Goal: Communication & Community: Answer question/provide support

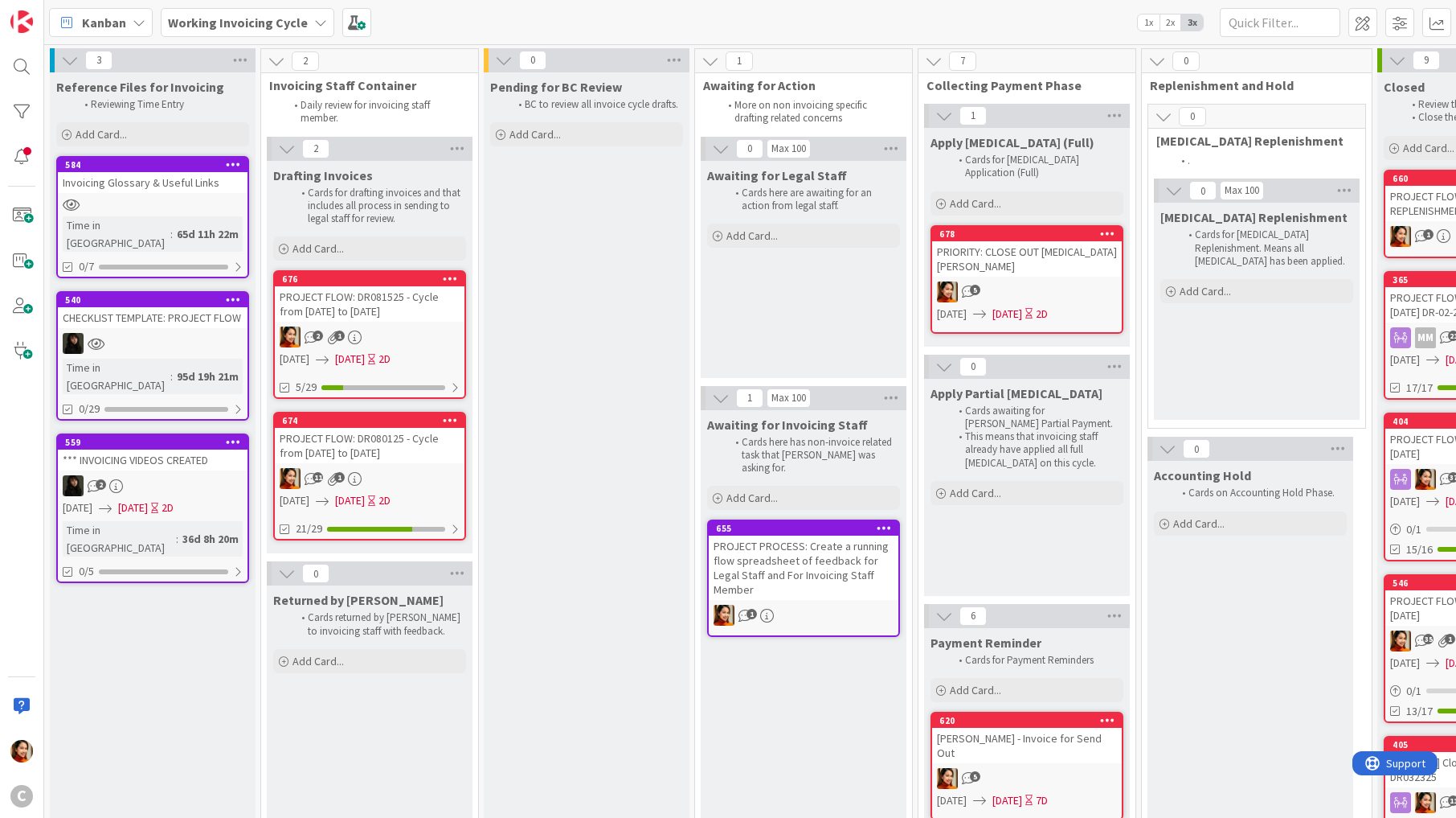
click at [422, 343] on div "2 1" at bounding box center [369, 336] width 189 height 21
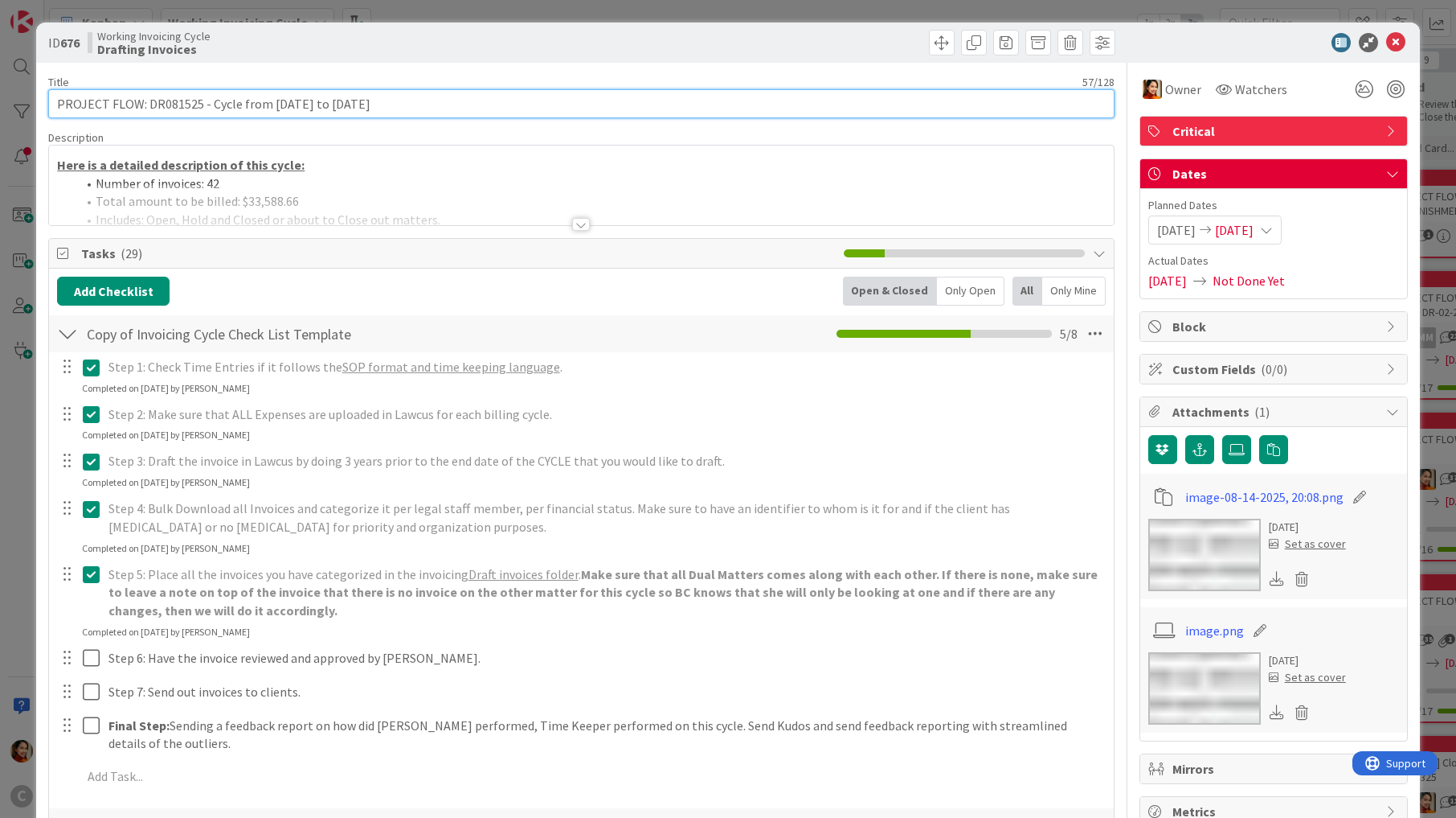
click at [217, 100] on input "PROJECT FLOW: DR081525 - Cycle from July 28th to Aug 10th" at bounding box center [581, 103] width 1065 height 29
drag, startPoint x: 217, startPoint y: 100, endPoint x: 441, endPoint y: 100, distance: 224.0
click at [441, 100] on input "PROJECT FLOW: DR081525 - Cycle from July 28th to Aug 10th" at bounding box center [581, 103] width 1065 height 29
click at [219, 101] on input "PROJECT FLOW: DR081525 - Cycle from July 28th to Aug 10th" at bounding box center [581, 103] width 1065 height 29
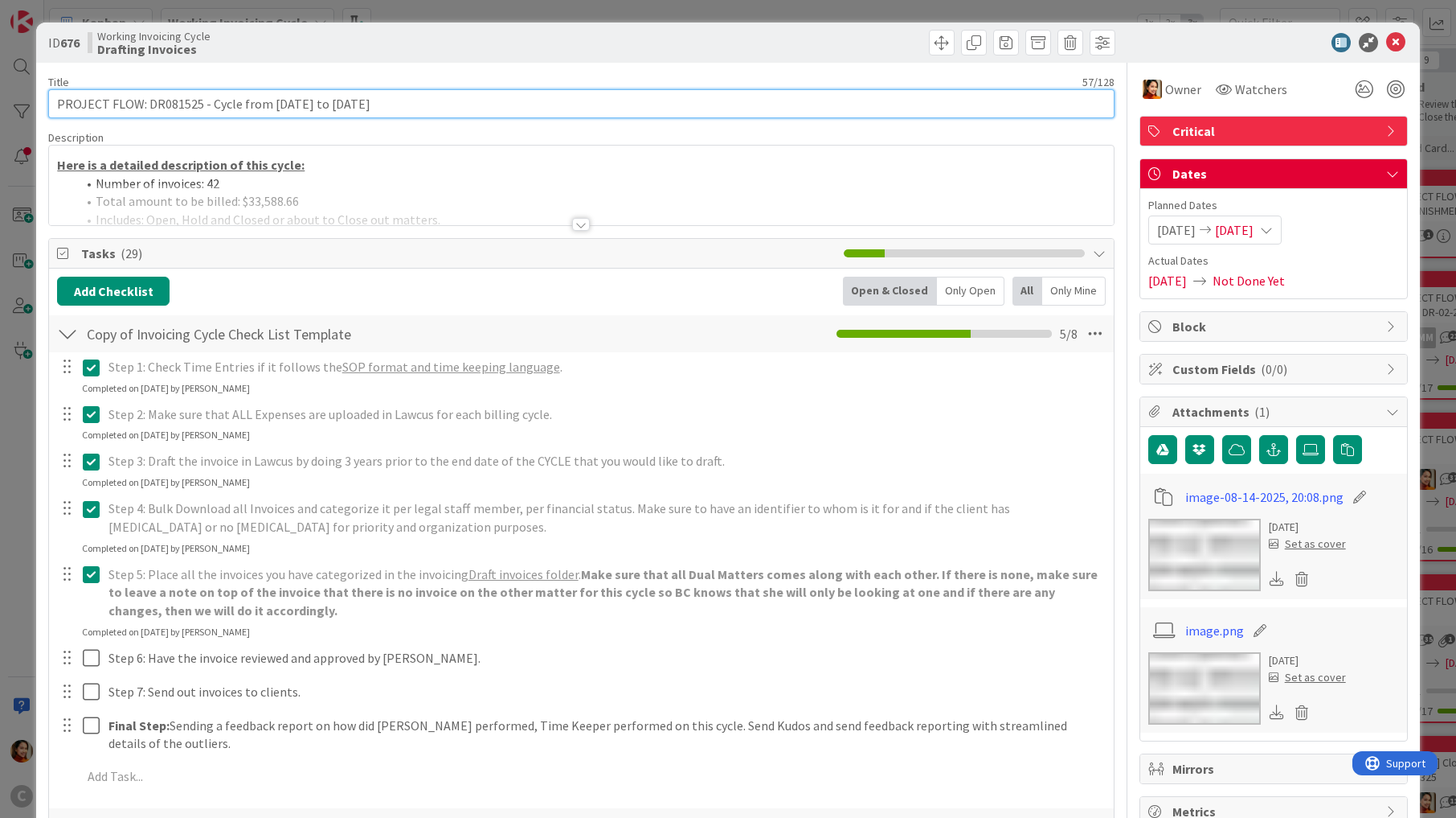
drag, startPoint x: 219, startPoint y: 101, endPoint x: 428, endPoint y: 101, distance: 209.0
click at [428, 101] on input "PROJECT FLOW: DR081525 - Cycle from July 28th to Aug 10th" at bounding box center [581, 103] width 1065 height 29
click at [14, 376] on div "ID 676 Working Invoicing Cycle Drafting Invoices Title 57 / 128 PROJECT FLOW: D…" at bounding box center [728, 409] width 1456 height 818
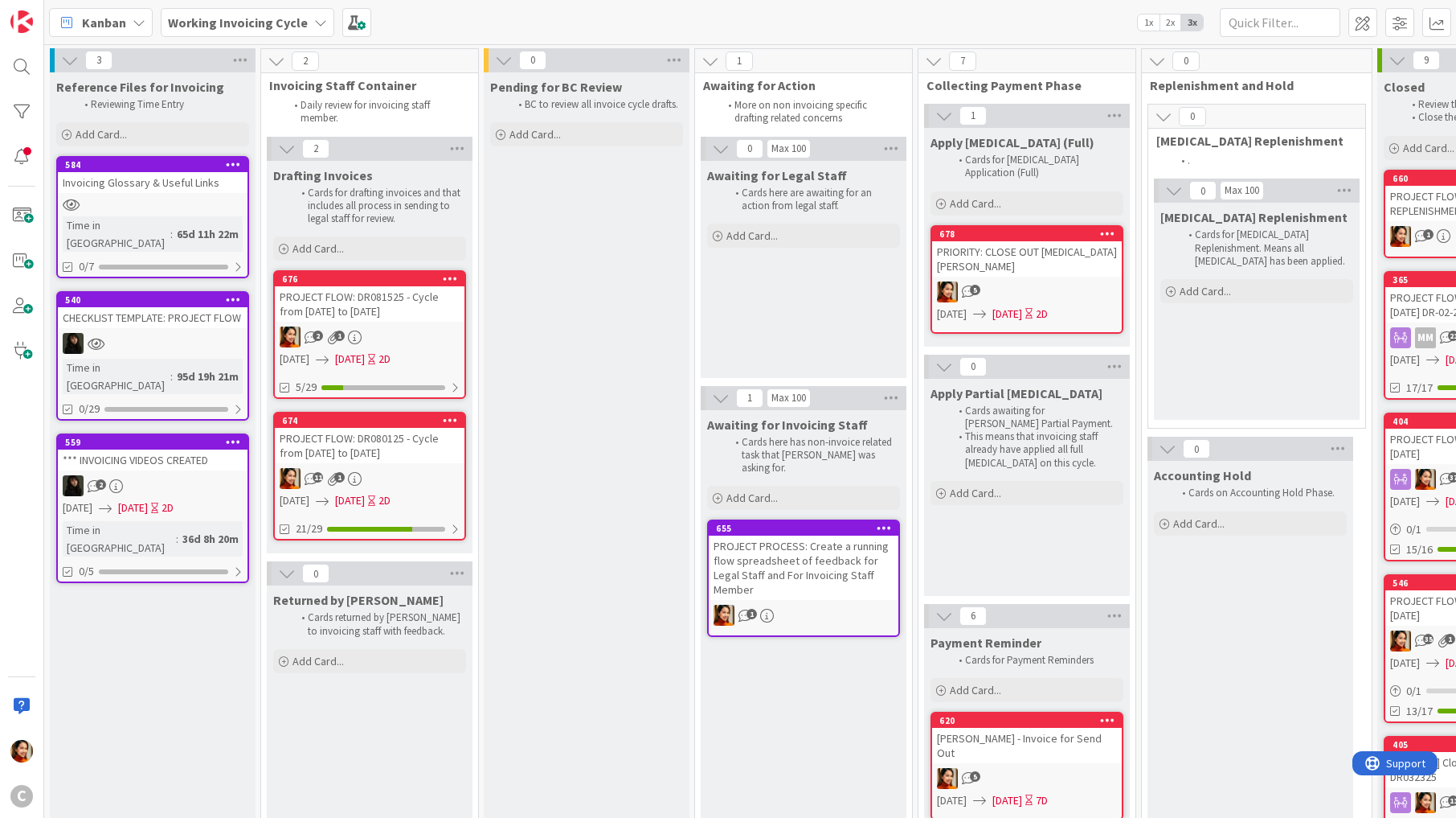
click at [407, 440] on div "PROJECT FLOW: DR080125 - Cycle from July 16th to July 27th" at bounding box center [369, 445] width 189 height 36
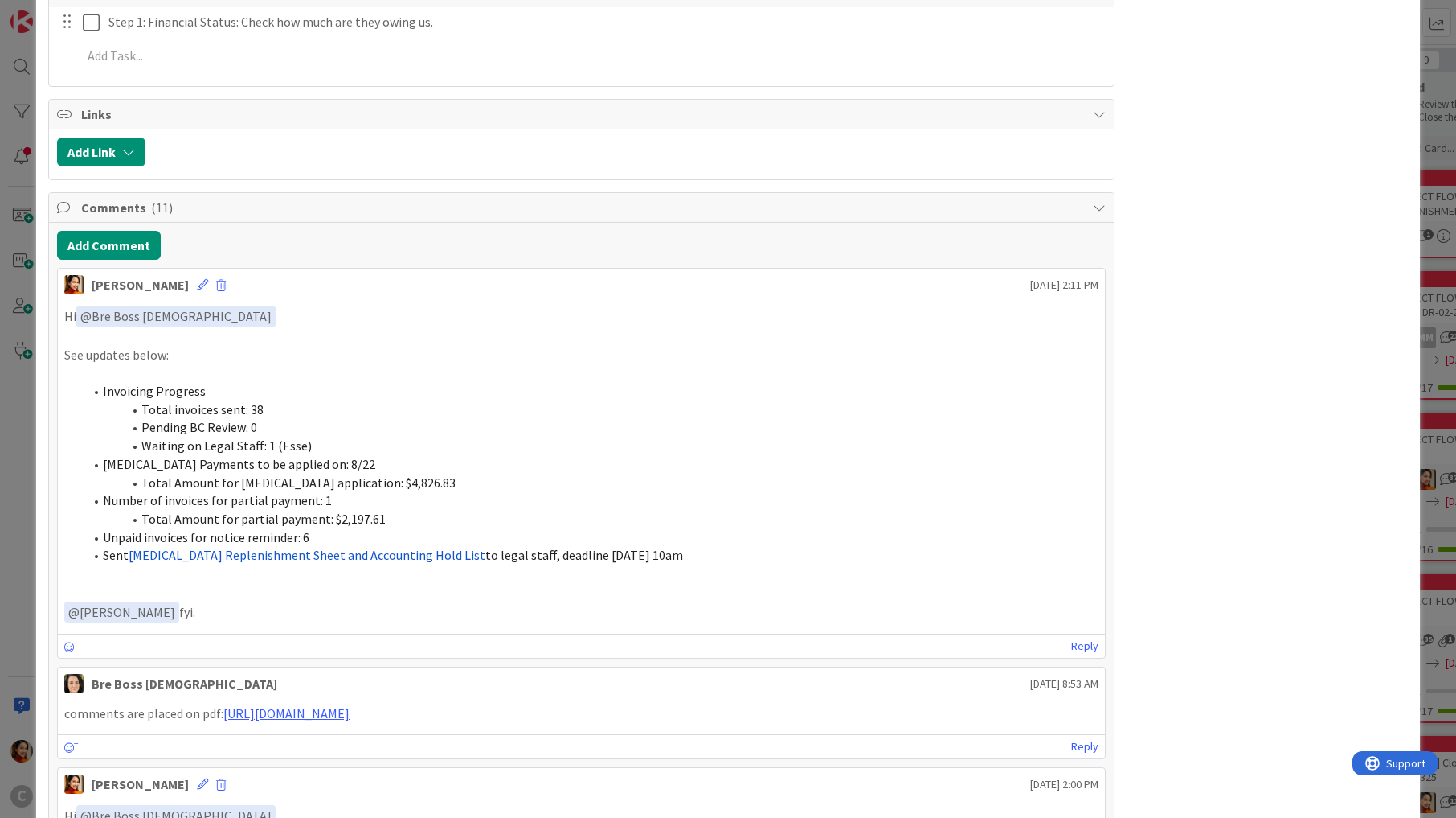
scroll to position [1178, 0]
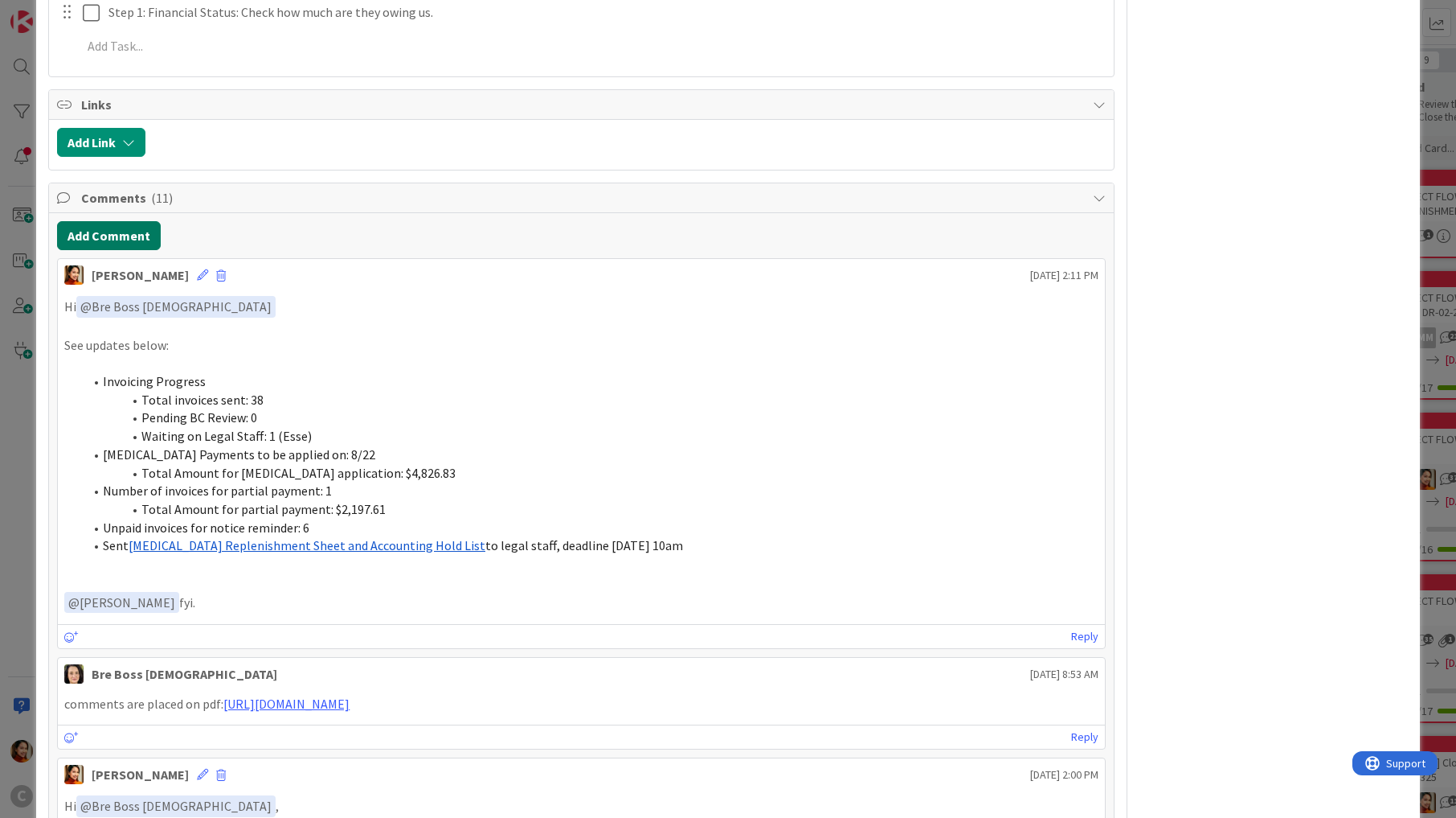
click at [118, 221] on button "Add Comment" at bounding box center [109, 235] width 104 height 29
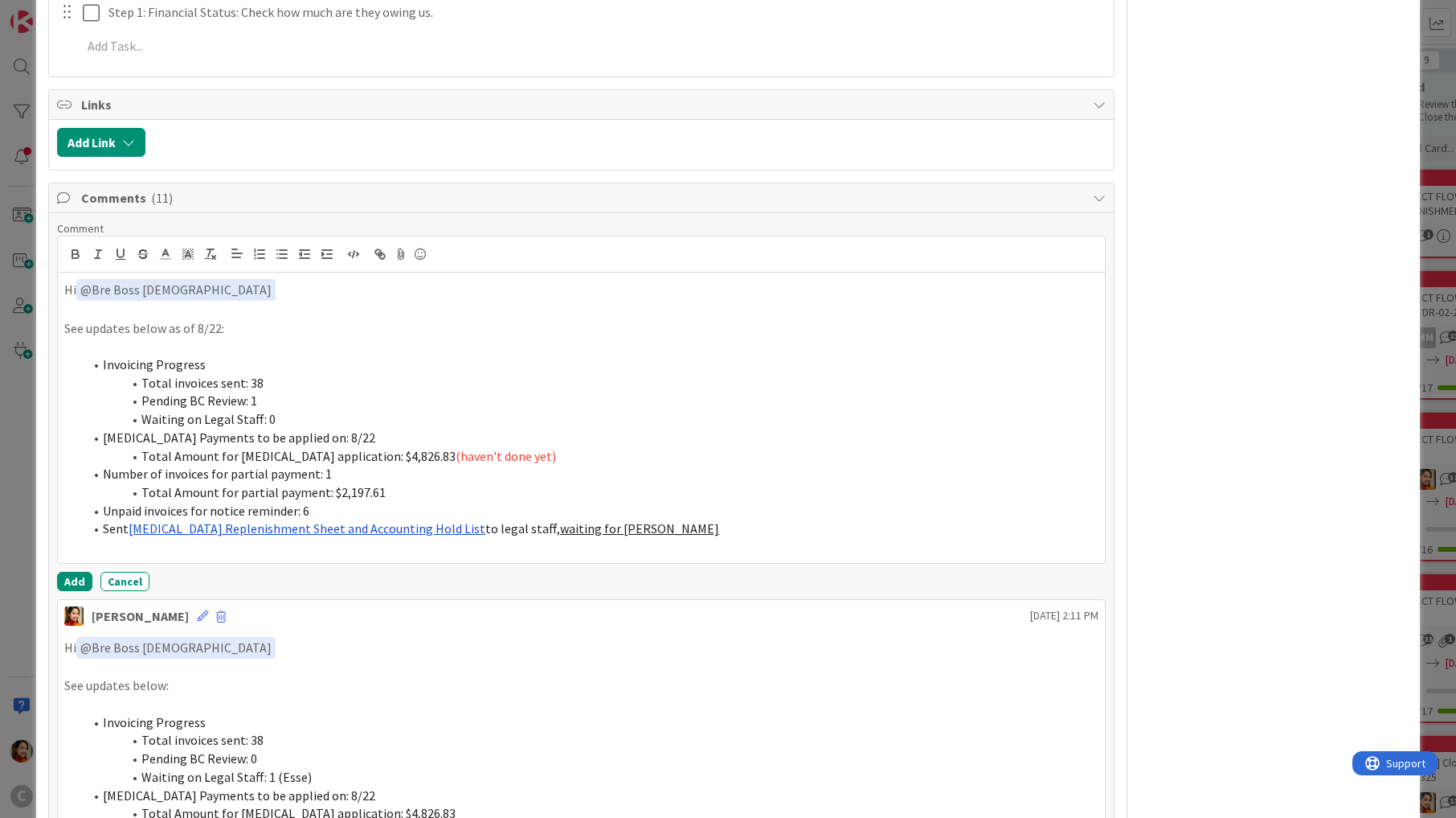
click at [612, 537] on p at bounding box center [581, 546] width 1034 height 19
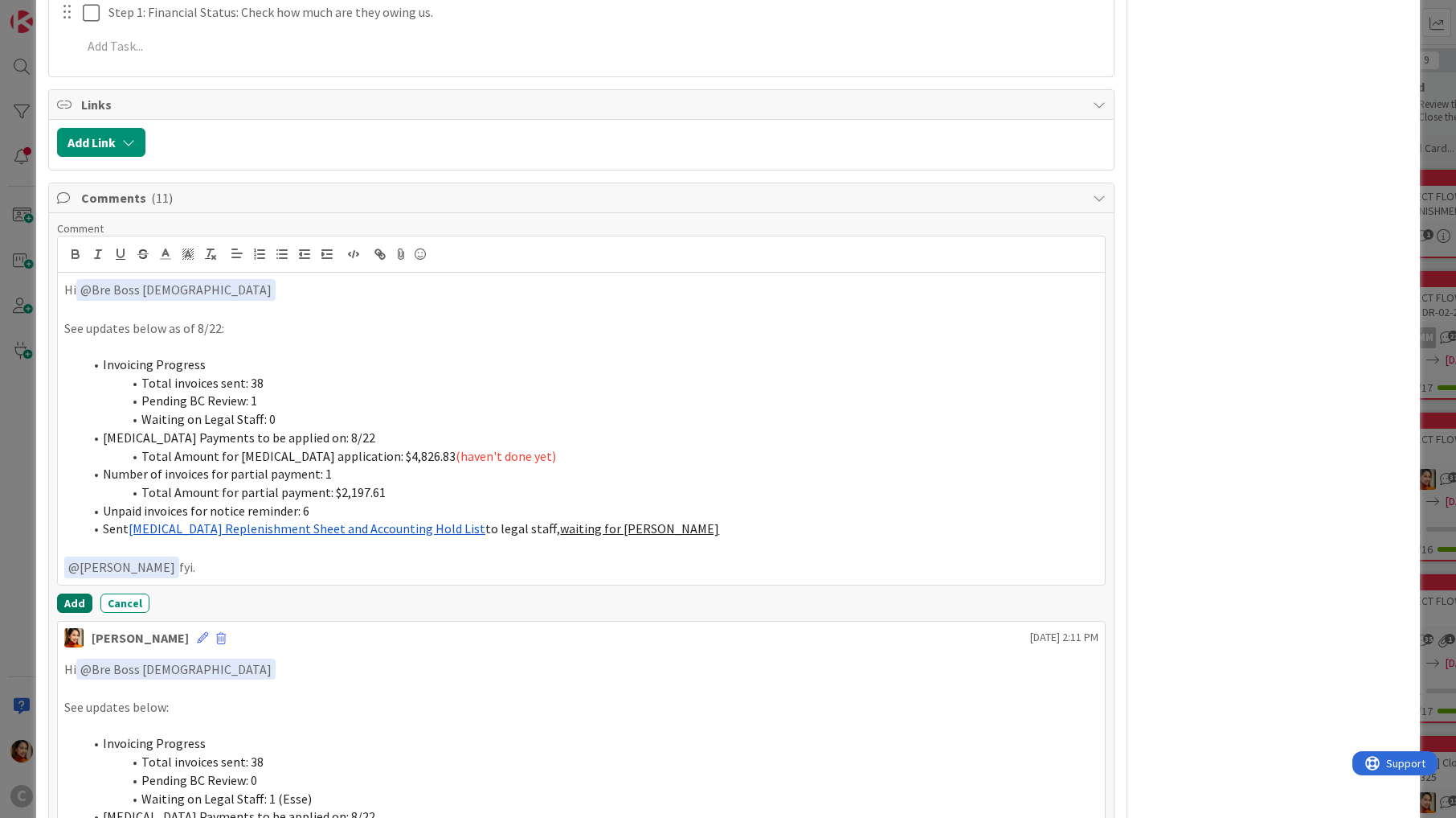
click at [76, 593] on button "Add" at bounding box center [75, 602] width 36 height 19
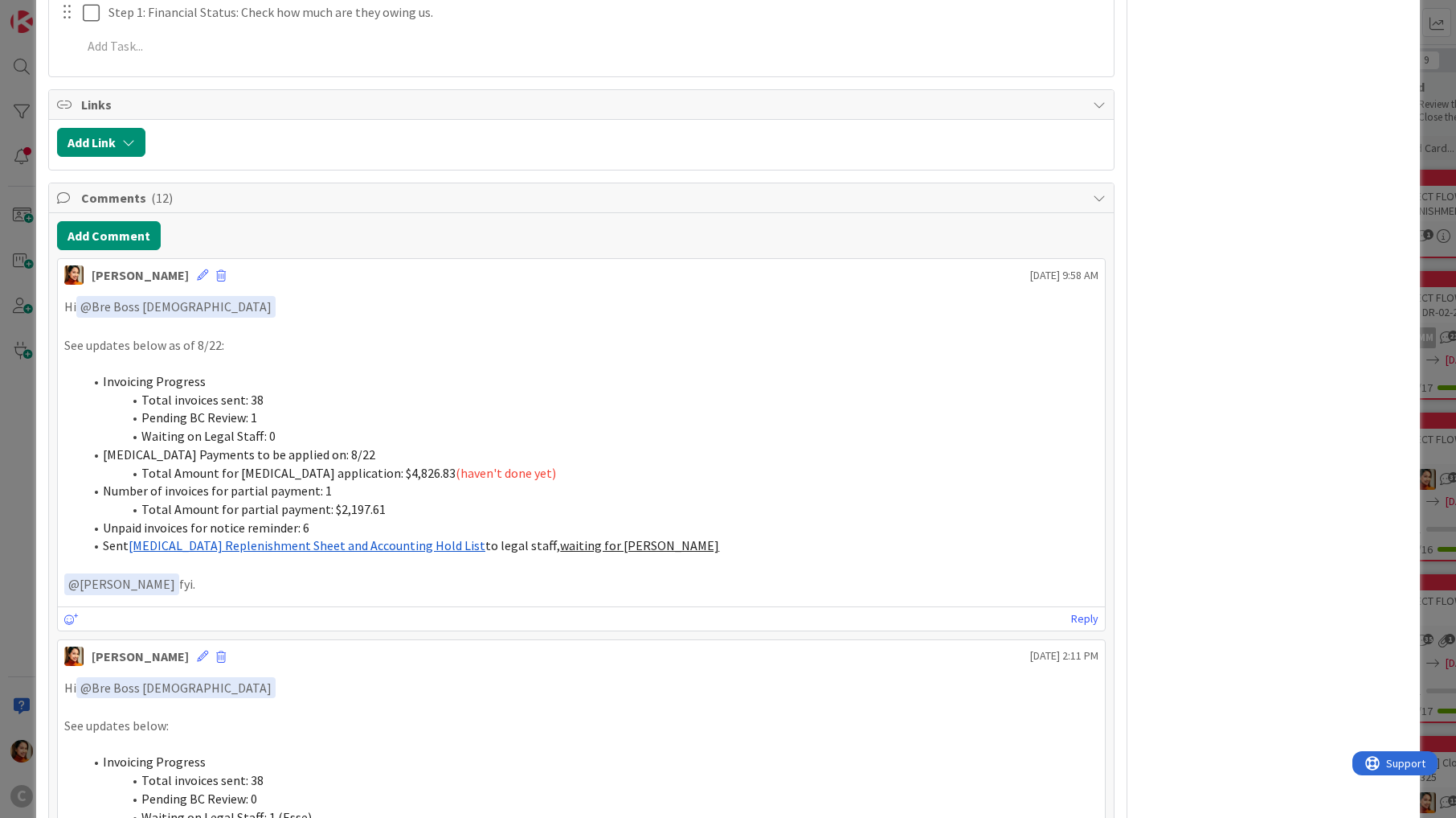
click at [6, 560] on div "ID 674 Working Invoicing Cycle Drafting Invoices Title 59 / 128 PROJECT FLOW: D…" at bounding box center [728, 409] width 1456 height 818
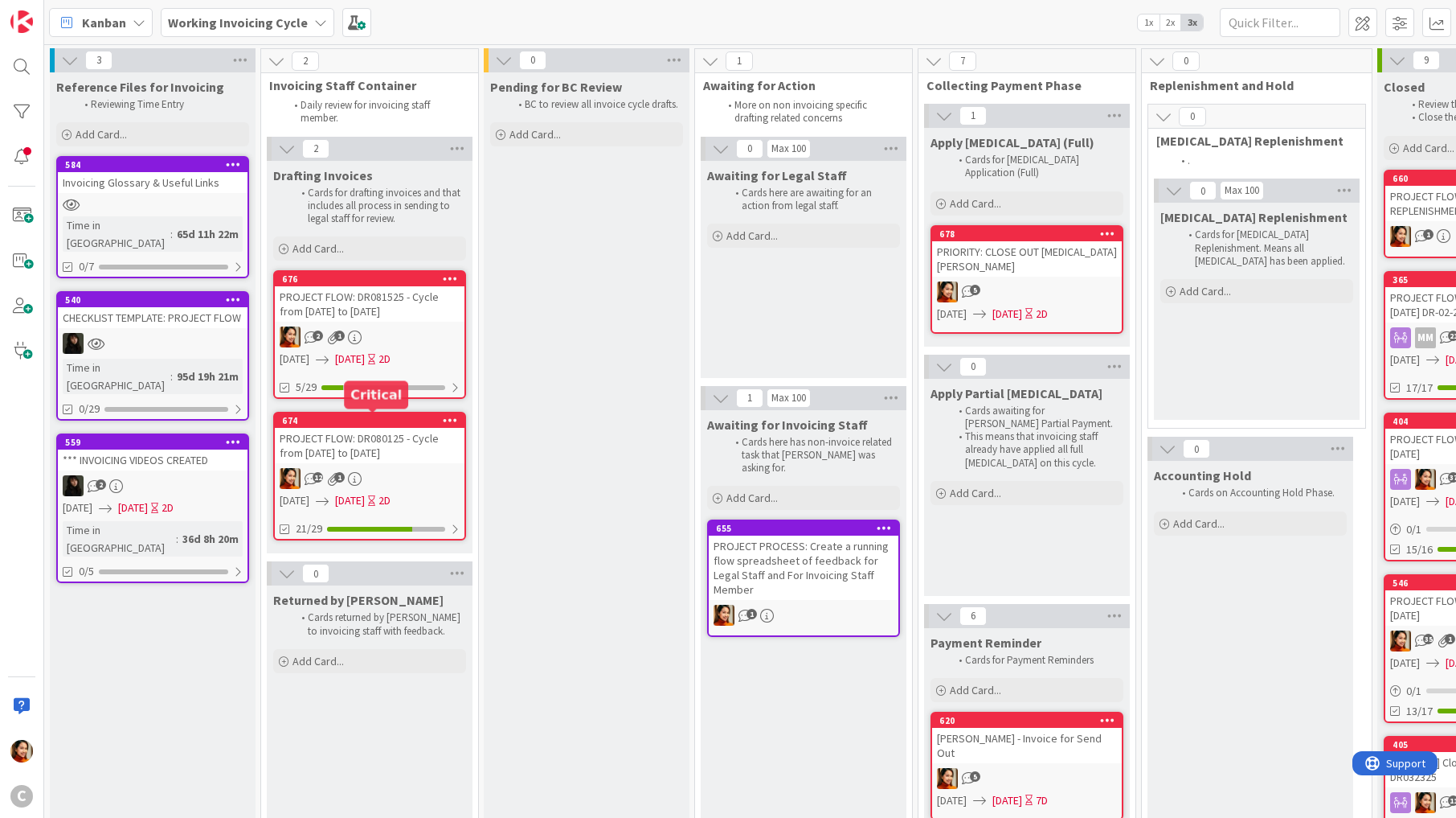
click at [381, 469] on div "12 1" at bounding box center [369, 478] width 189 height 21
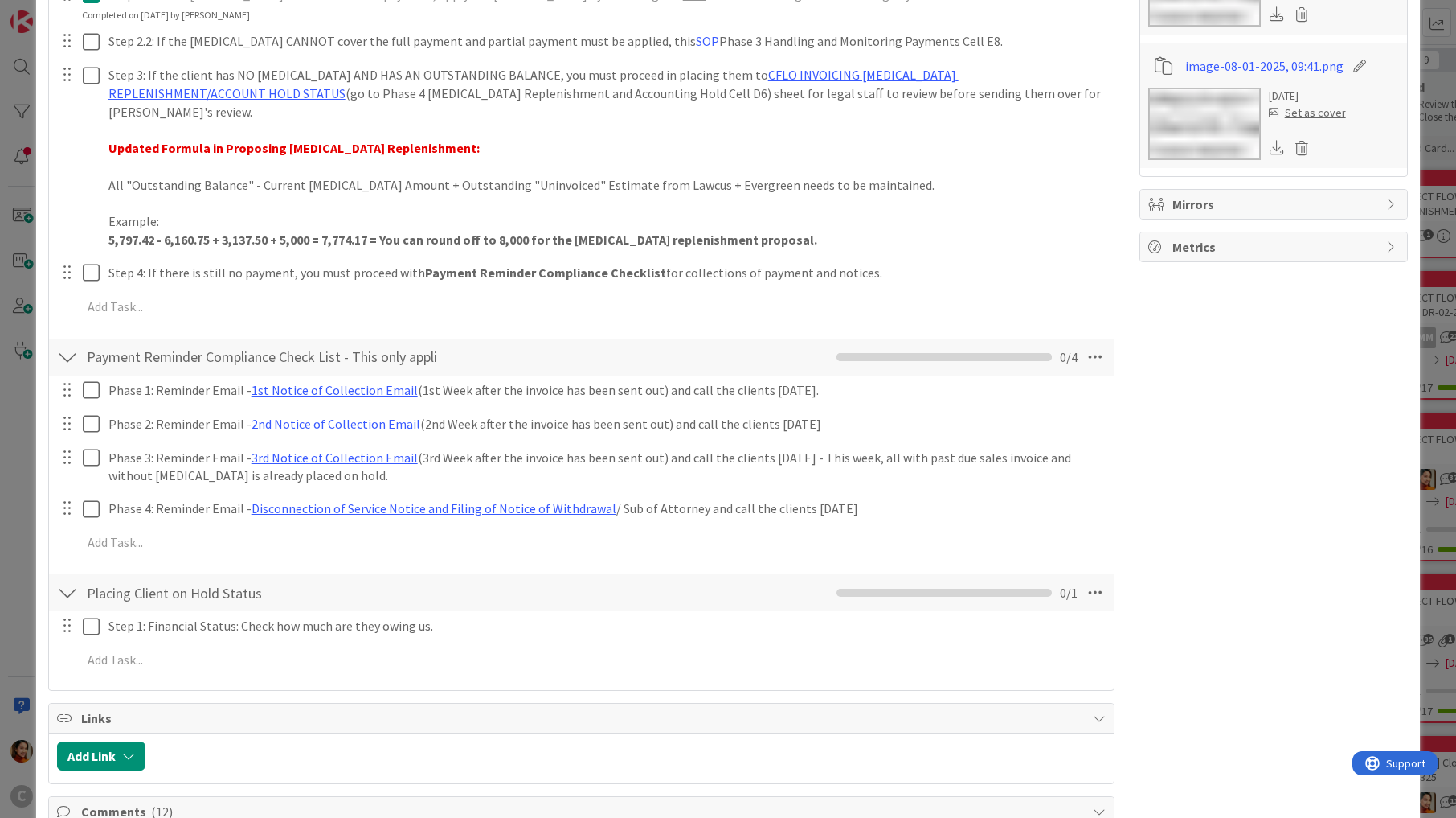
scroll to position [418, 0]
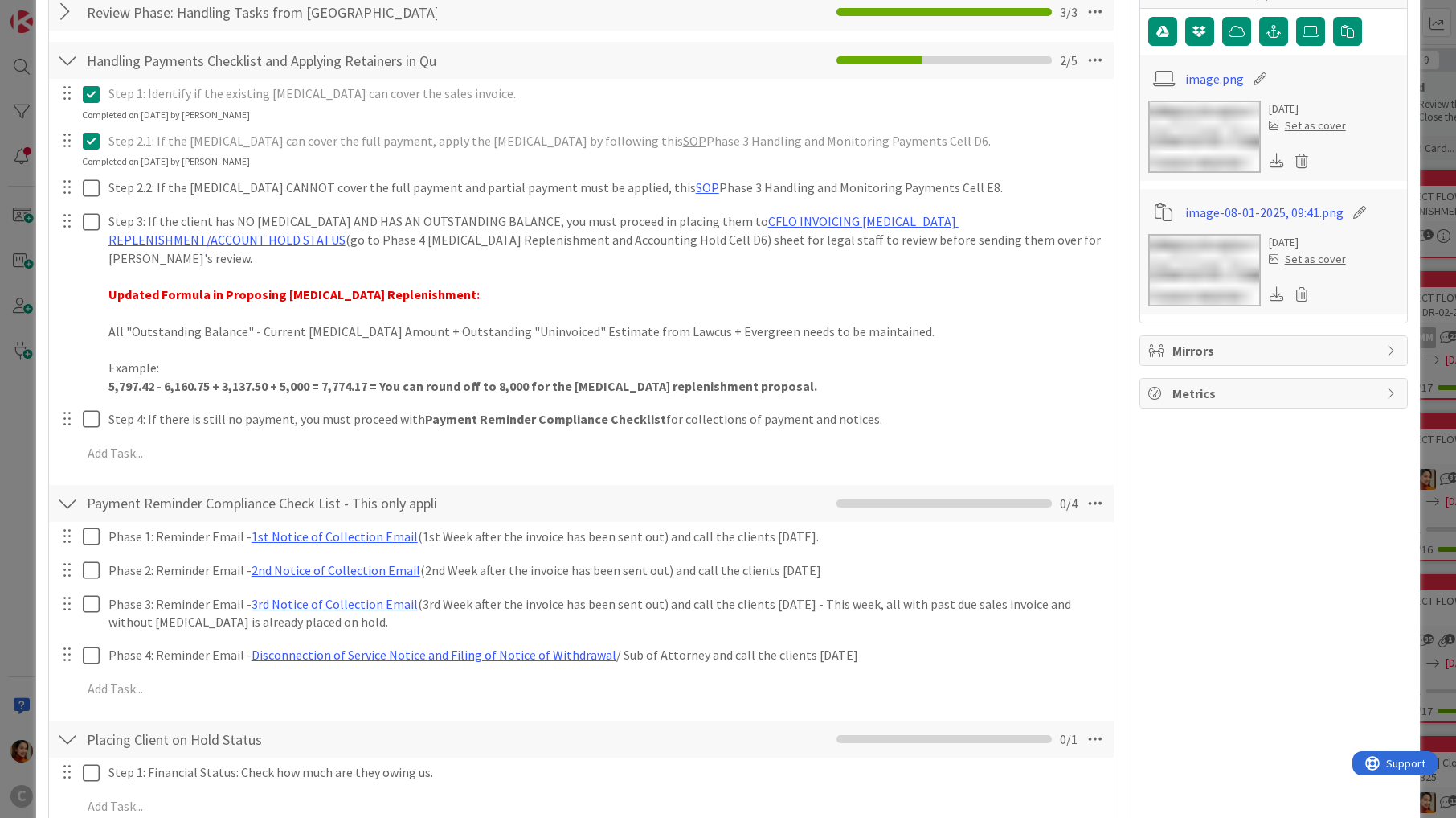
click at [6, 417] on div "ID 674 Working Invoicing Cycle Drafting Invoices Title 59 / 128 PROJECT FLOW: D…" at bounding box center [728, 409] width 1456 height 818
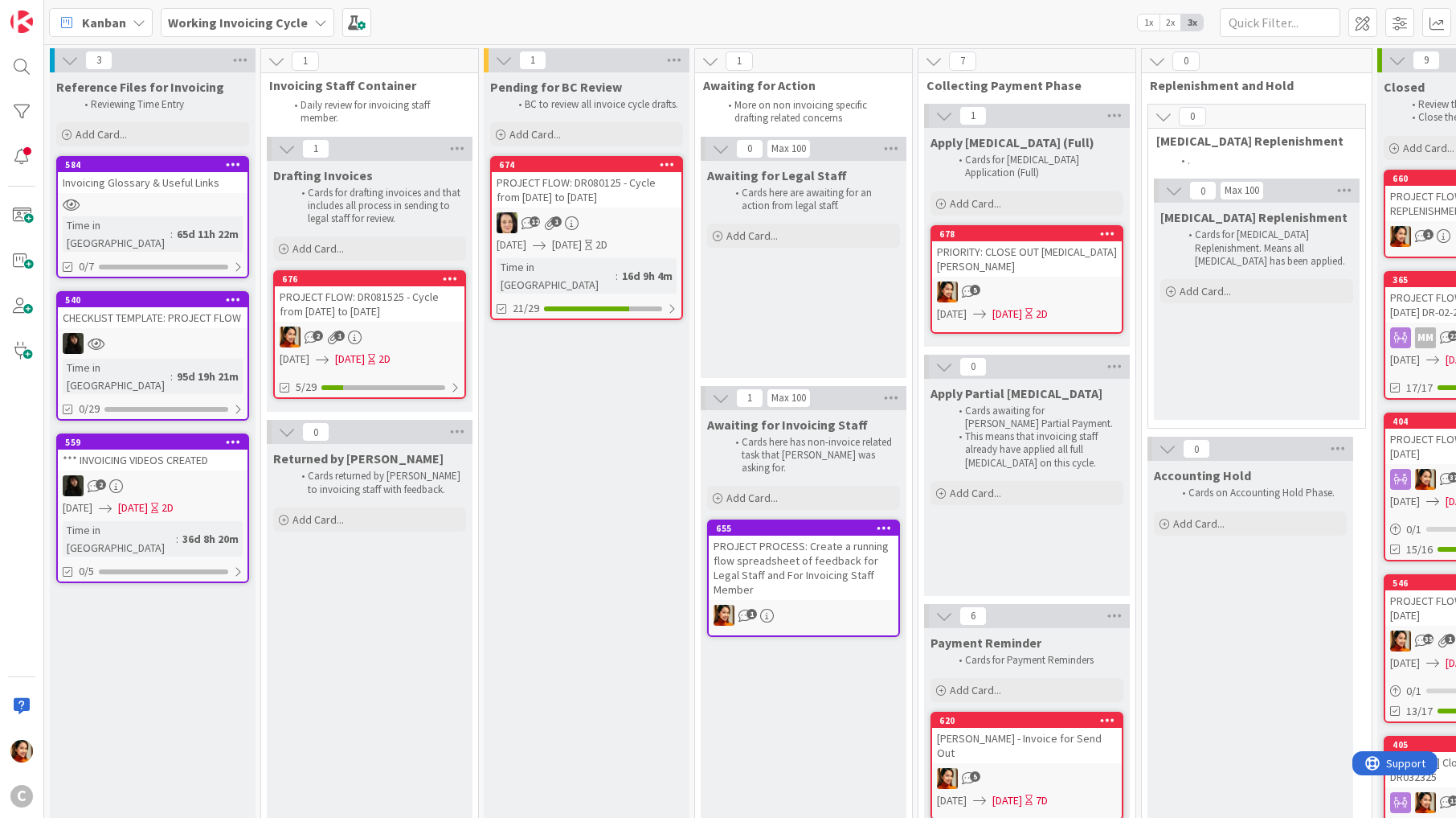
click at [359, 322] on link "676 PROJECT FLOW: DR081525 - Cycle from July 28th to Aug 10th 2 1 08/16/2025 08…" at bounding box center [370, 334] width 193 height 129
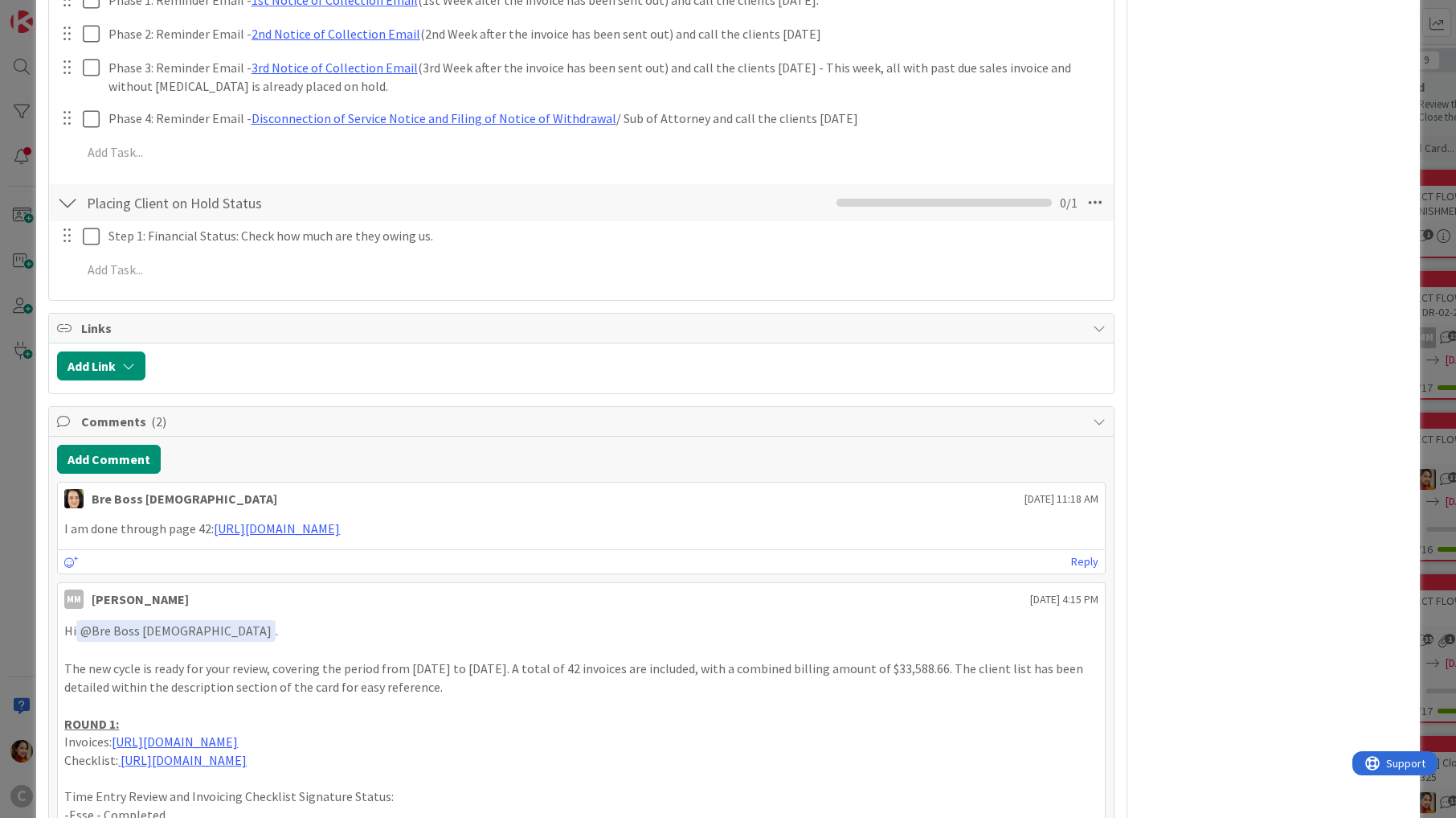
scroll to position [1929, 0]
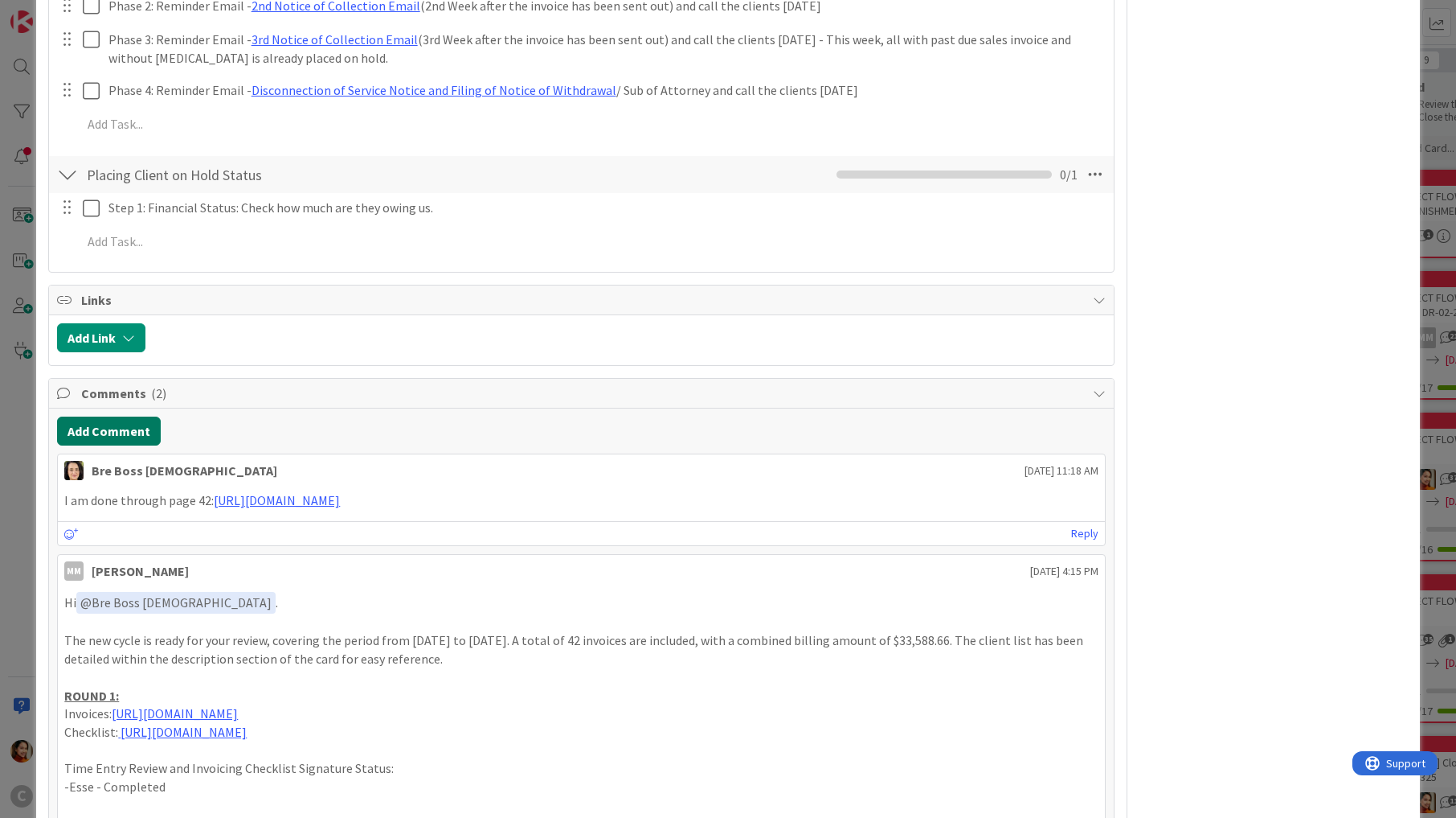
click at [121, 416] on button "Add Comment" at bounding box center [109, 430] width 104 height 29
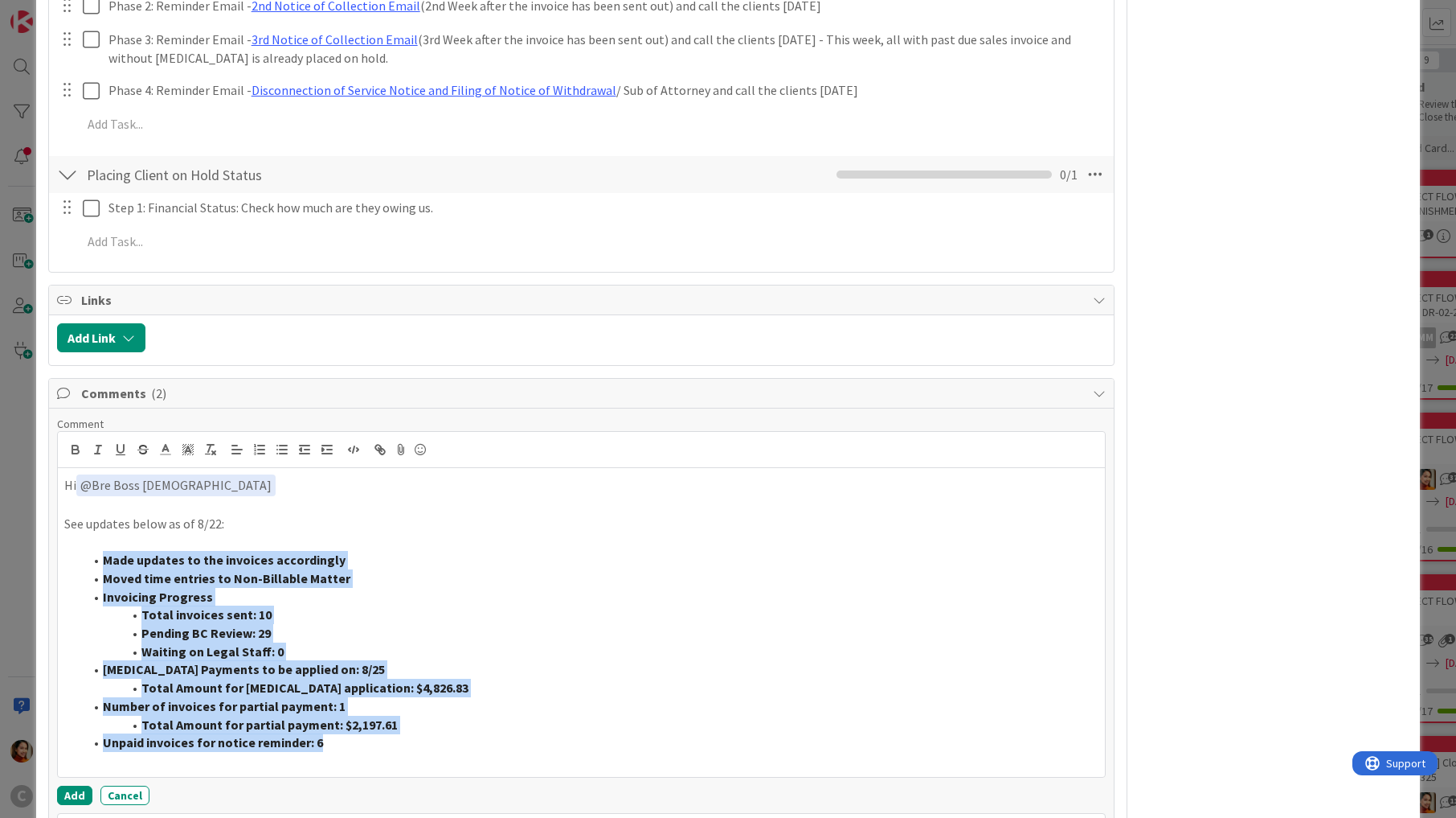
drag, startPoint x: 340, startPoint y: 720, endPoint x: 85, endPoint y: 533, distance: 316.2
click at [85, 550] on ol "Made updates to the invoices accordingly Moved time entries to Non-Billable Mat…" at bounding box center [581, 650] width 1034 height 201
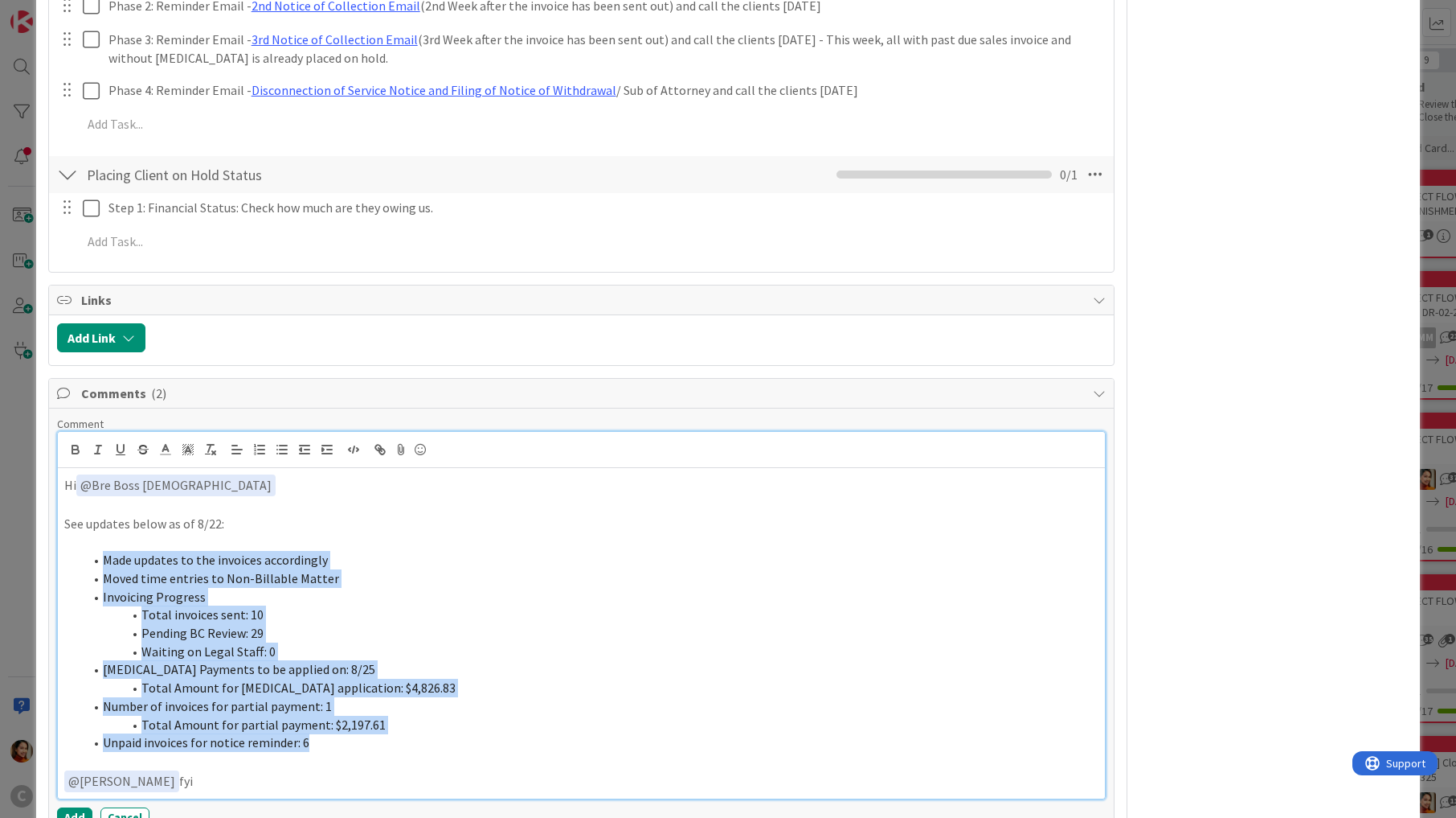
drag, startPoint x: 316, startPoint y: 722, endPoint x: 92, endPoint y: 538, distance: 289.9
click at [92, 550] on ol "Made updates to the invoices accordingly Moved time entries to Non-Billable Mat…" at bounding box center [581, 650] width 1034 height 201
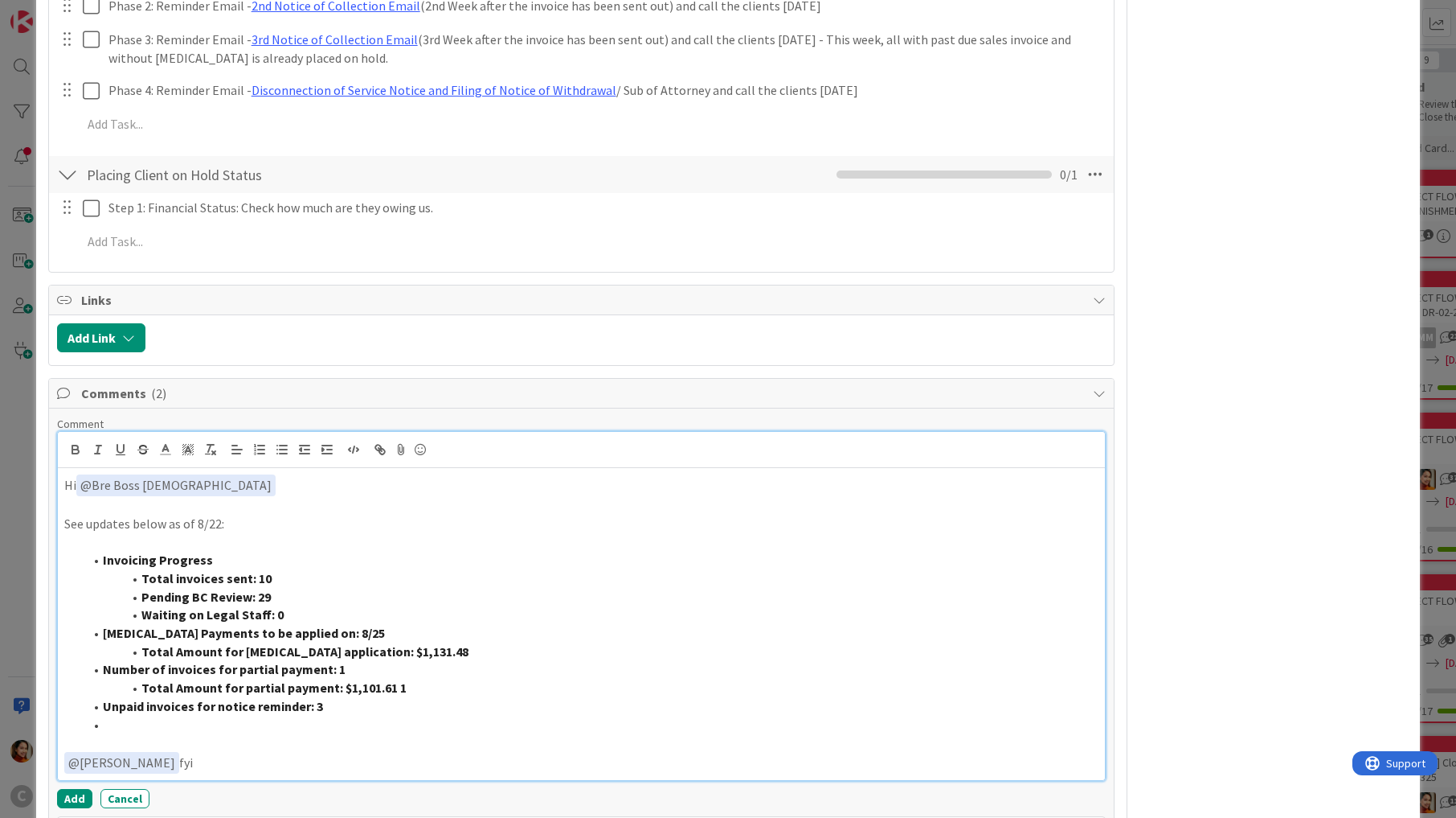
click at [108, 532] on p at bounding box center [581, 541] width 1034 height 19
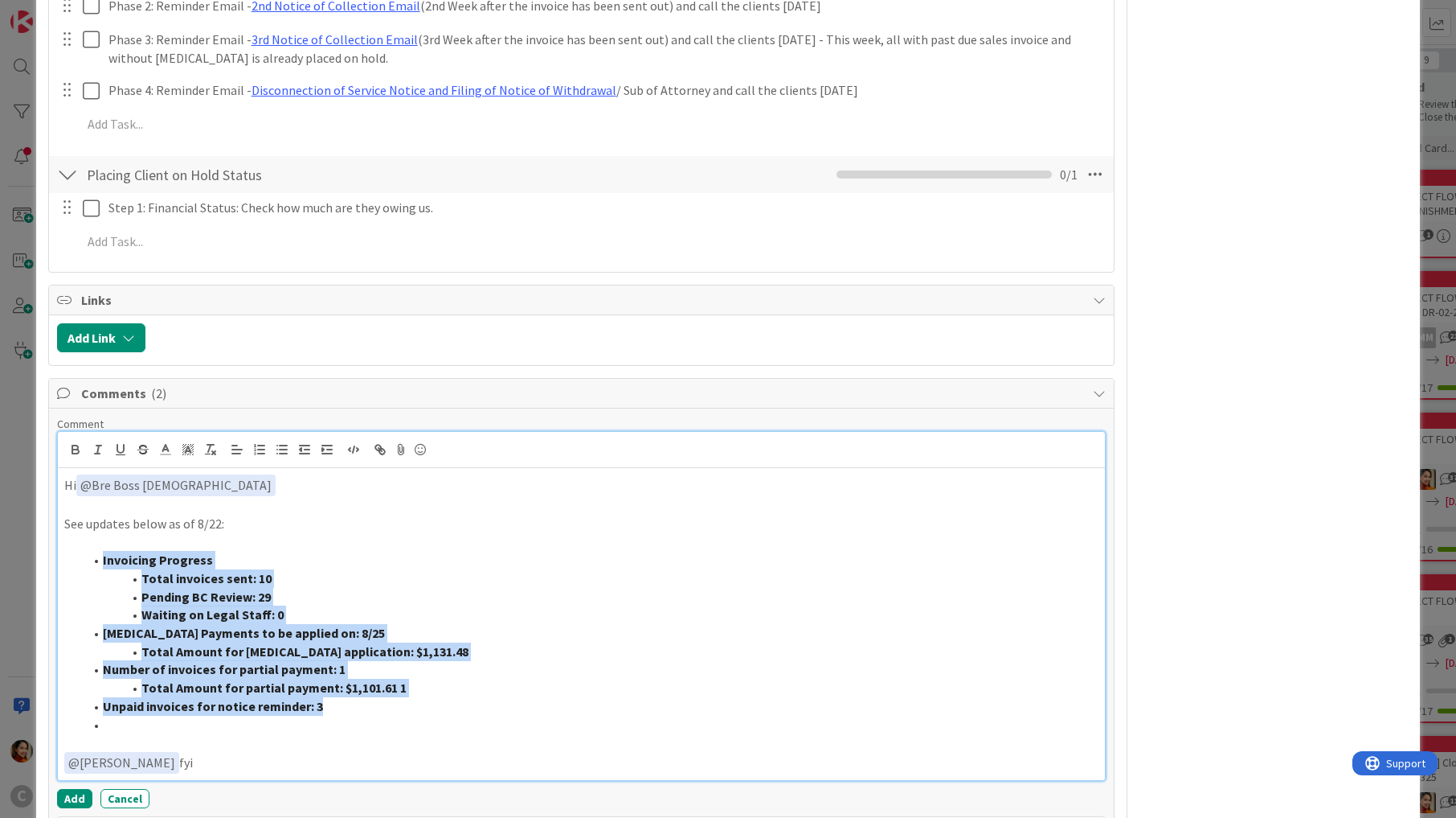
drag, startPoint x: 102, startPoint y: 533, endPoint x: 398, endPoint y: 678, distance: 329.6
click at [398, 678] on ol "Invoicing Progress Total invoices sent: 10 Pending BC Review: 29 Waiting on Leg…" at bounding box center [581, 642] width 1034 height 182
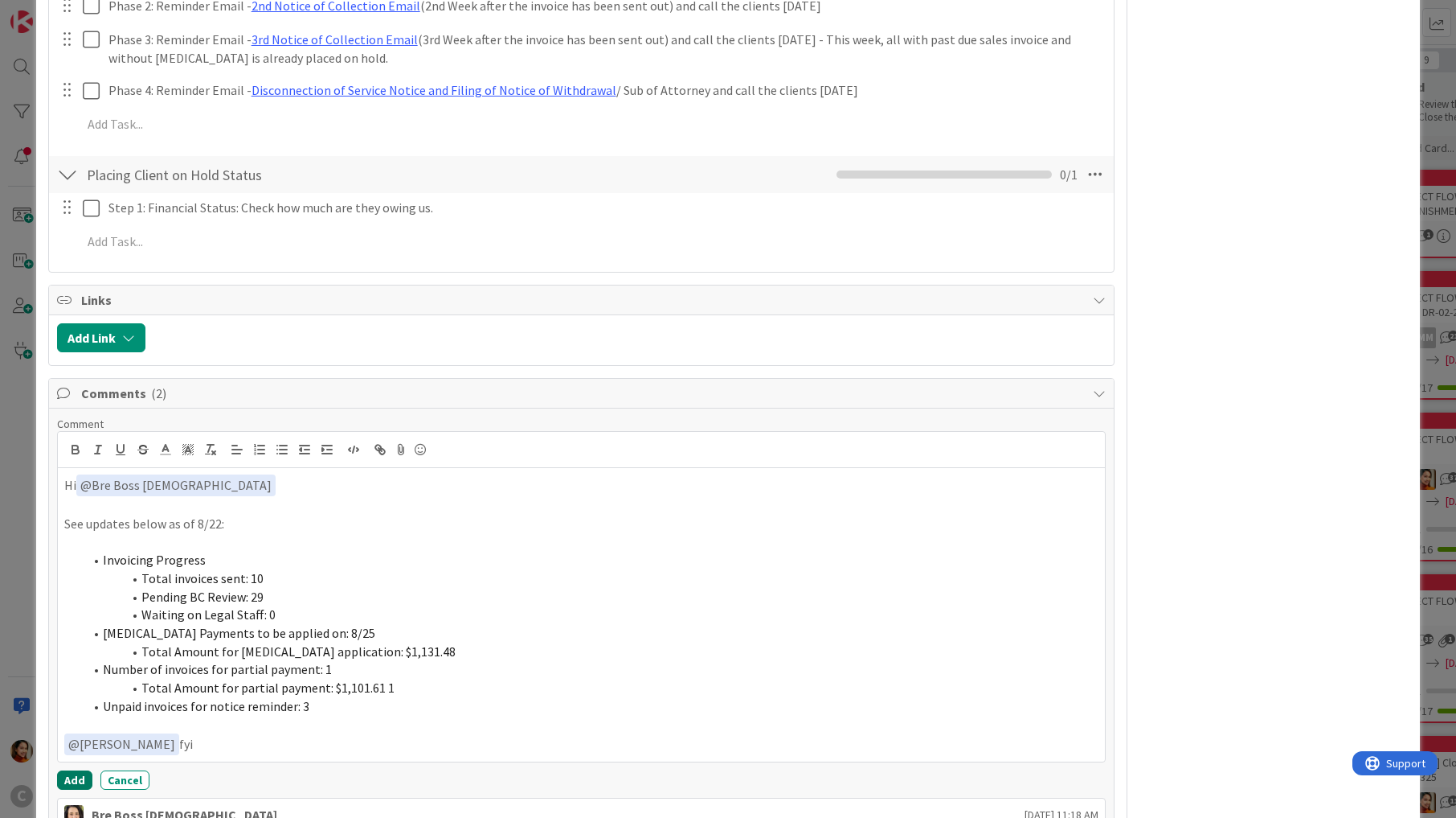
click at [78, 770] on button "Add" at bounding box center [75, 779] width 36 height 19
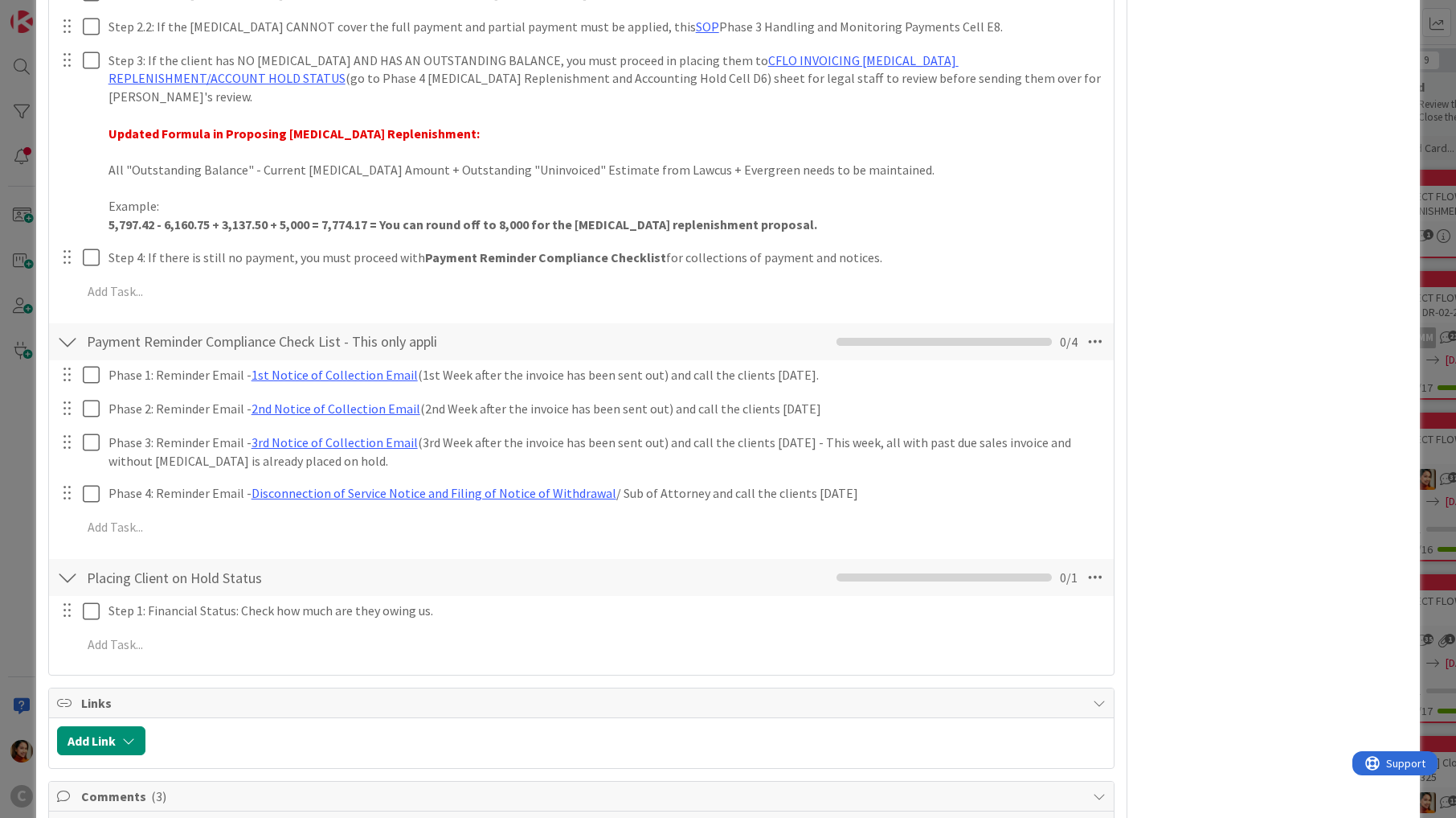
scroll to position [1952, 0]
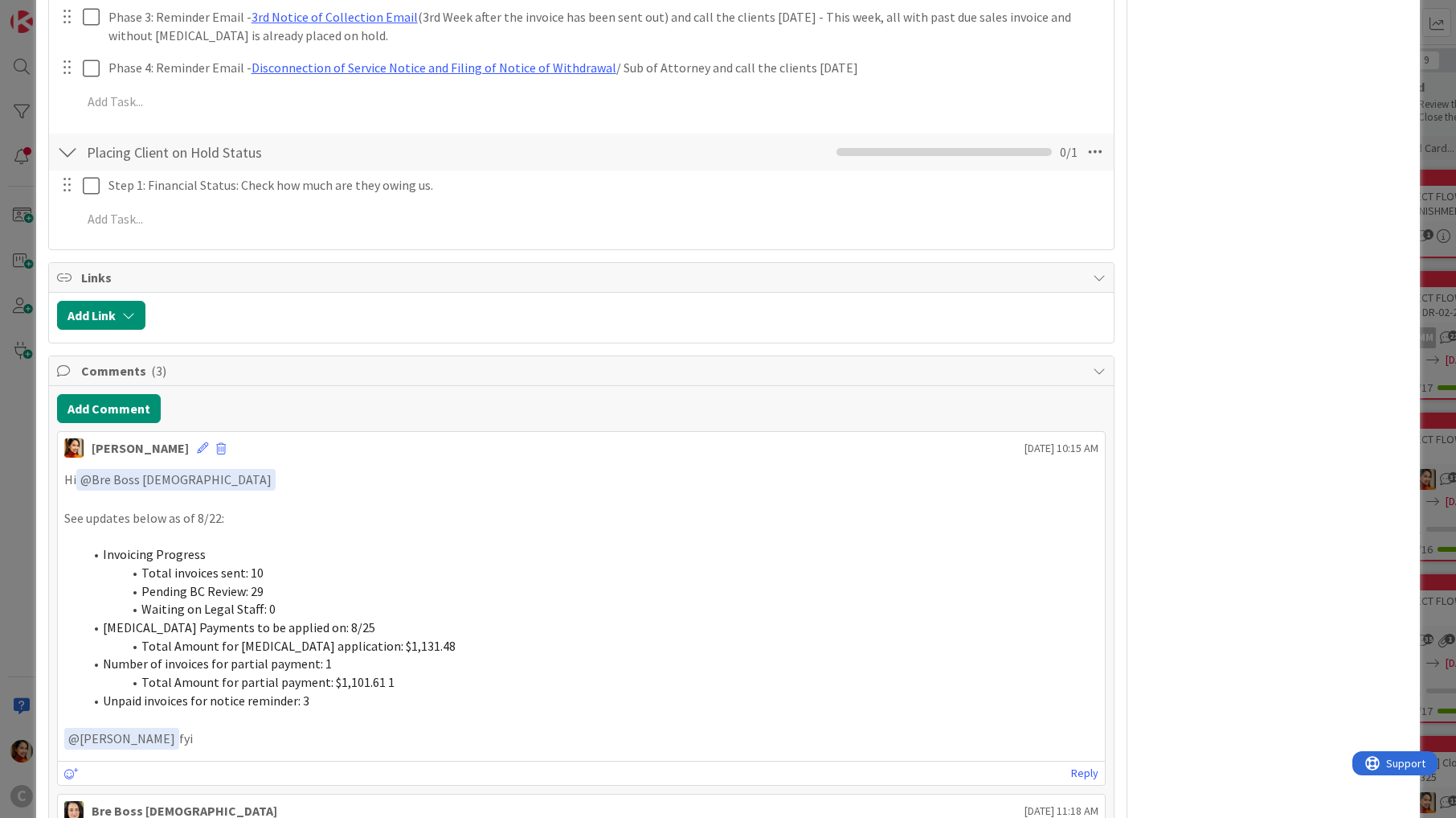
click at [11, 352] on div "ID 676 Working Invoicing Cycle Drafting Invoices Title 57 / 128 PROJECT FLOW: D…" at bounding box center [728, 409] width 1456 height 818
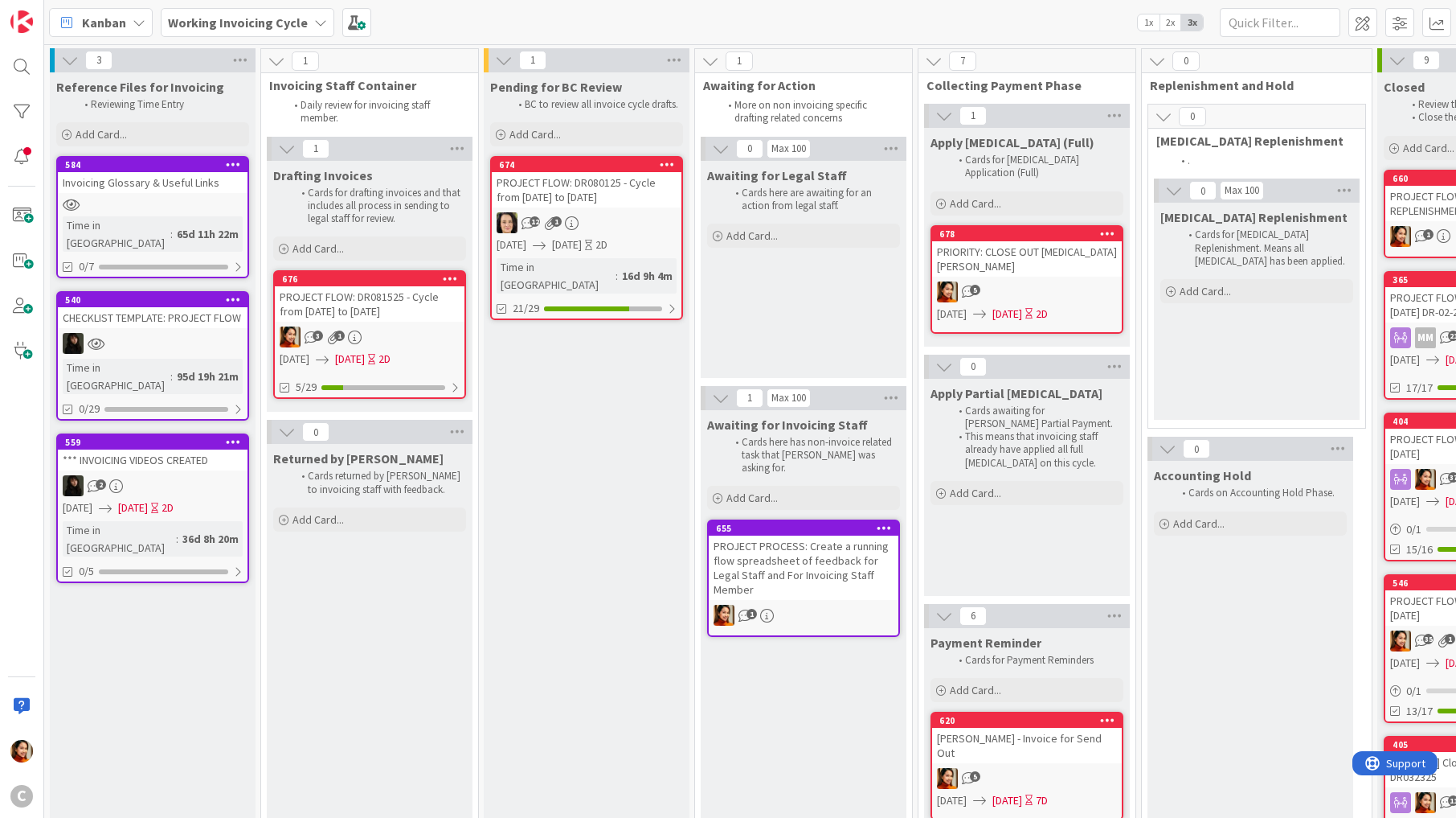
click at [343, 329] on div "3 1" at bounding box center [369, 336] width 189 height 21
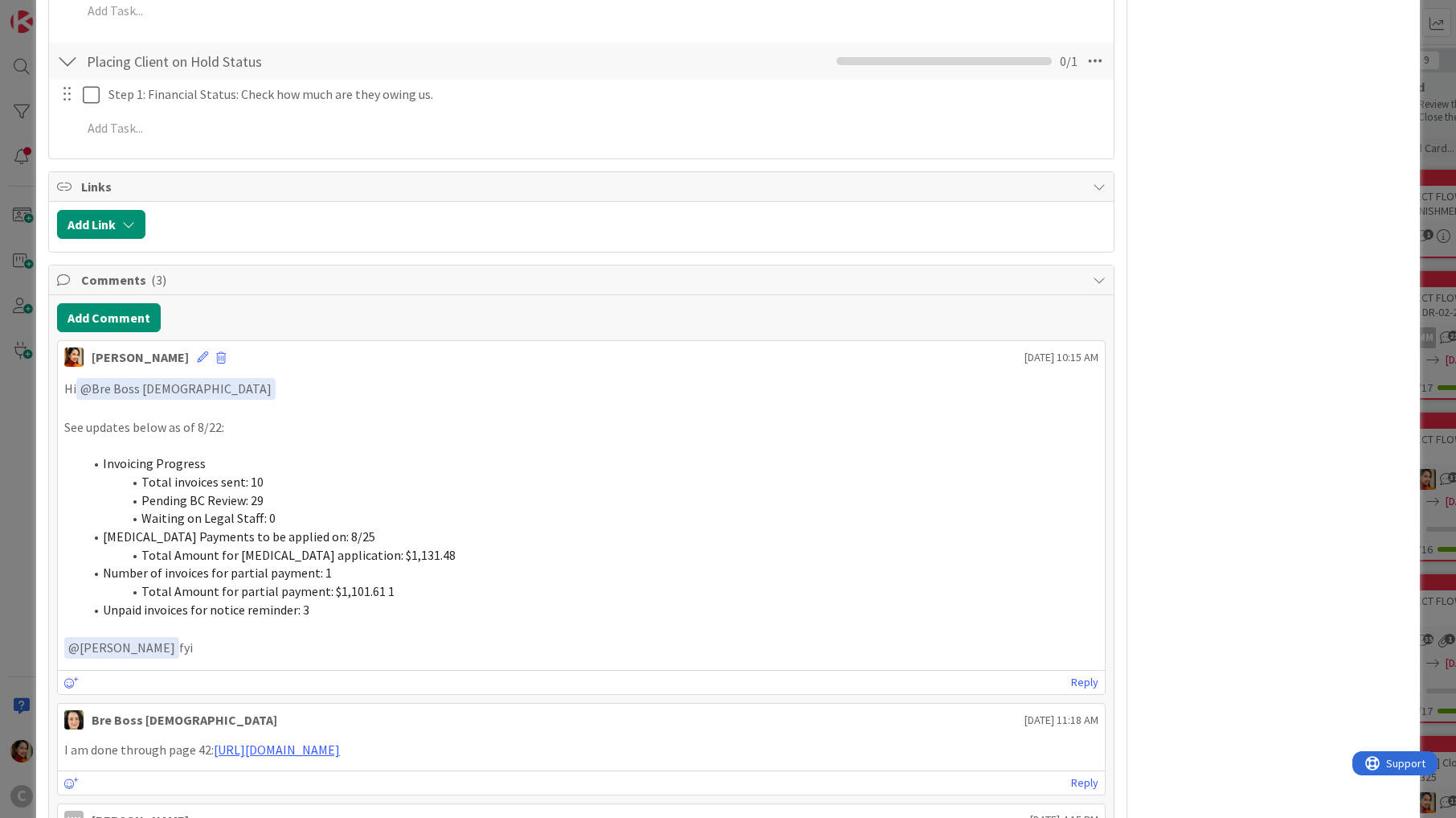
scroll to position [2342, 0]
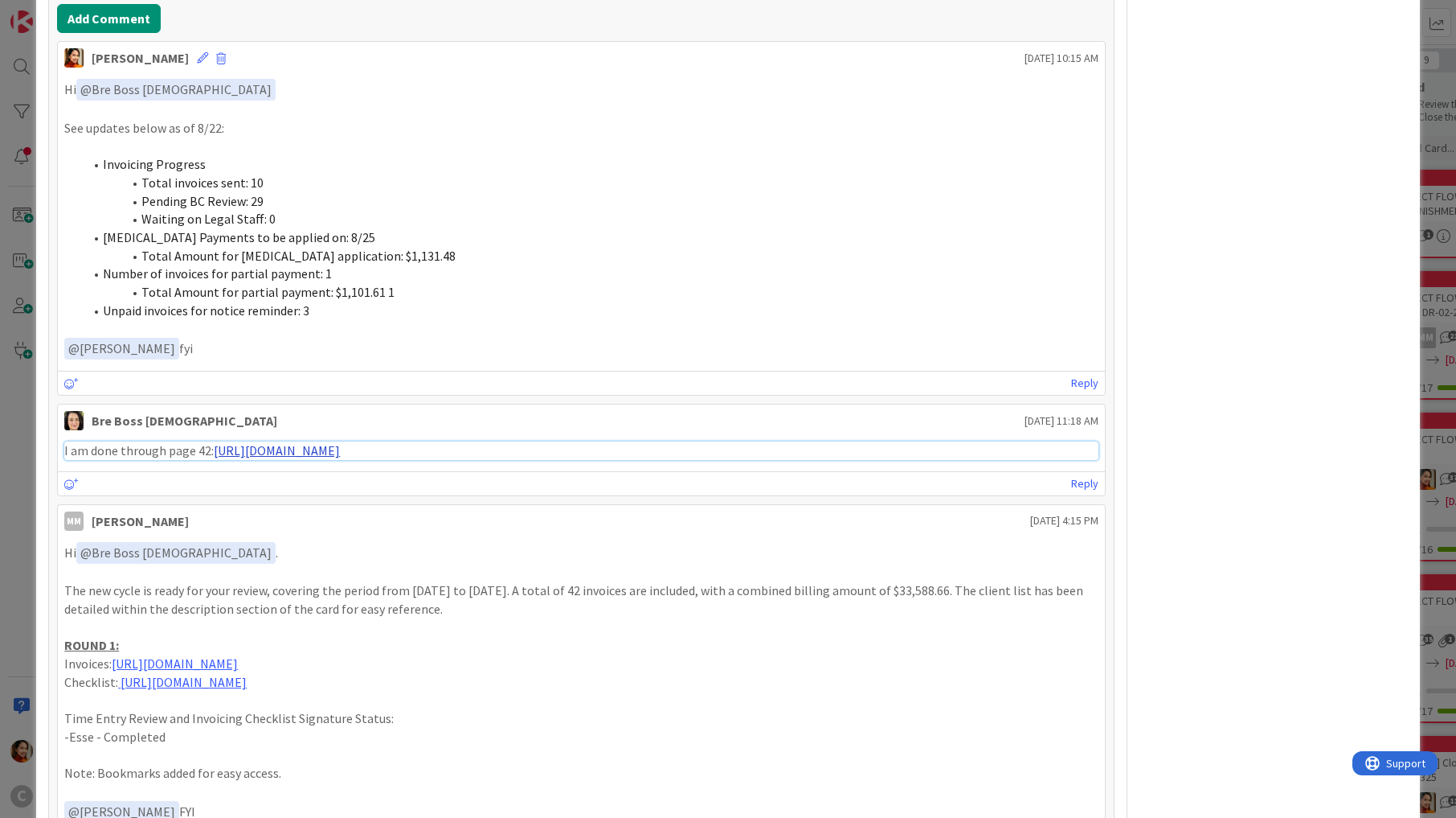
click at [296, 442] on link "https://app.box.com/s/6tcfrb8ug7nh2xxmloz1w9smntbxn0gp" at bounding box center [277, 450] width 126 height 16
